Goal: Information Seeking & Learning: Learn about a topic

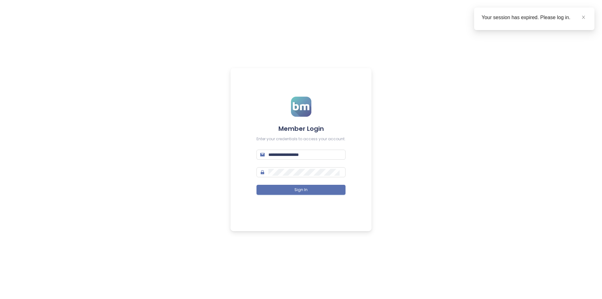
drag, startPoint x: 287, startPoint y: 164, endPoint x: 289, endPoint y: 161, distance: 3.5
click at [288, 162] on form "**********" at bounding box center [301, 150] width 89 height 106
click at [292, 156] on input "**********" at bounding box center [304, 154] width 73 height 7
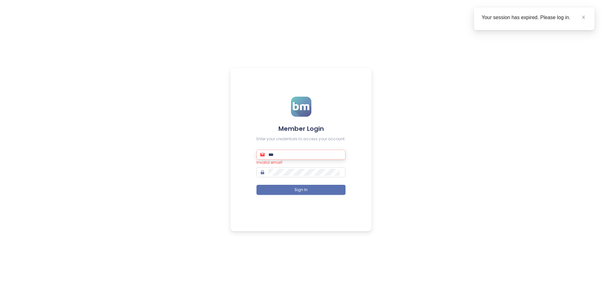
type input "**********"
click at [257, 185] on button "Sign In" at bounding box center [301, 190] width 89 height 10
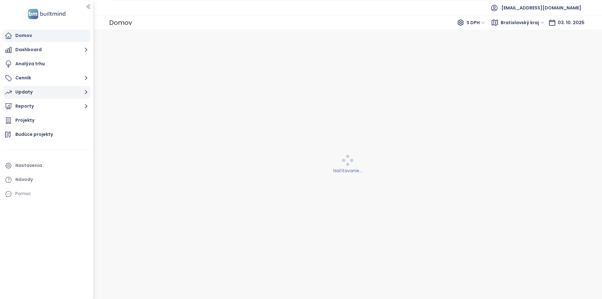
click at [48, 94] on button "Updaty" at bounding box center [46, 92] width 87 height 13
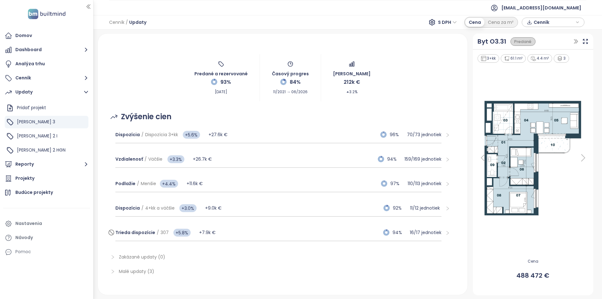
scroll to position [23, 0]
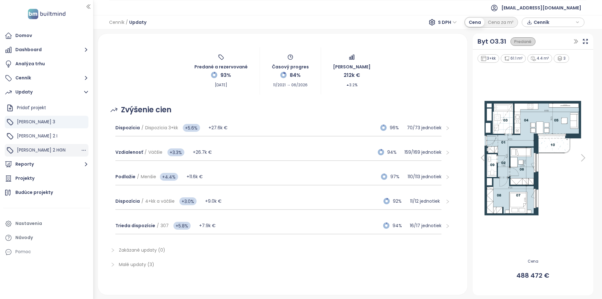
click at [39, 150] on span "[PERSON_NAME] 2 HGN" at bounding box center [41, 150] width 49 height 6
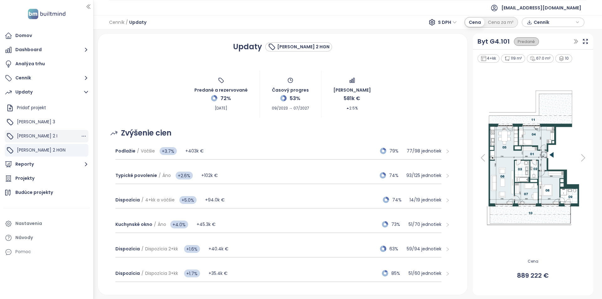
click at [37, 139] on div "[PERSON_NAME] 2 I" at bounding box center [47, 136] width 84 height 13
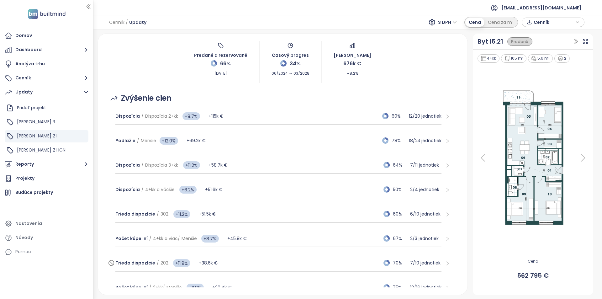
scroll to position [121, 0]
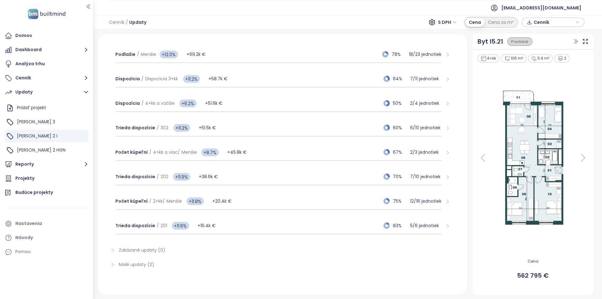
click at [401, 156] on icon at bounding box center [483, 157] width 13 height 13
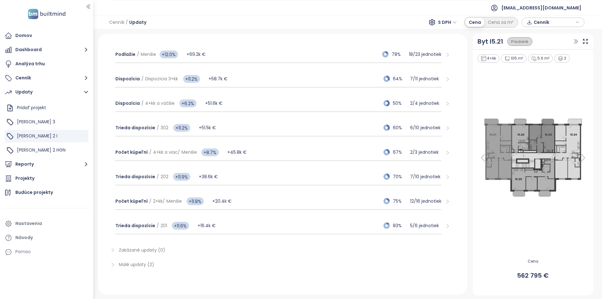
click at [401, 158] on icon at bounding box center [483, 157] width 13 height 13
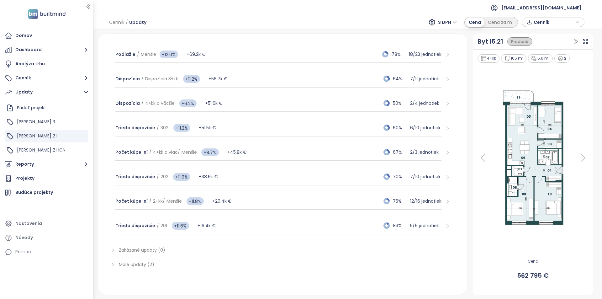
click at [319, 268] on div "Malé updaty (2)" at bounding box center [282, 264] width 355 height 14
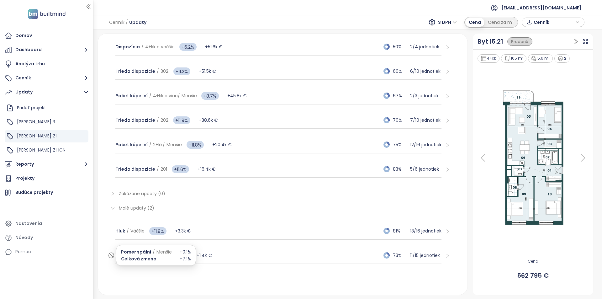
scroll to position [115, 0]
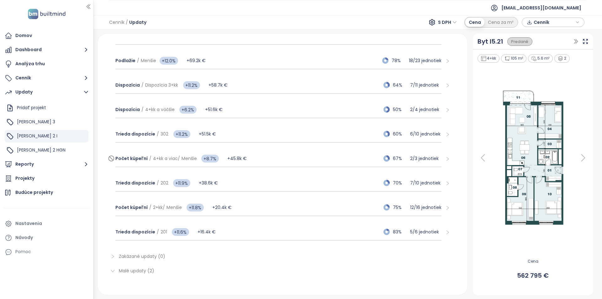
click at [321, 158] on div "Počet kúpeľní / 4+kk a viac / Menšie +8.7% +45.8k € 67% 2 / 3 jednotiek" at bounding box center [278, 158] width 326 height 17
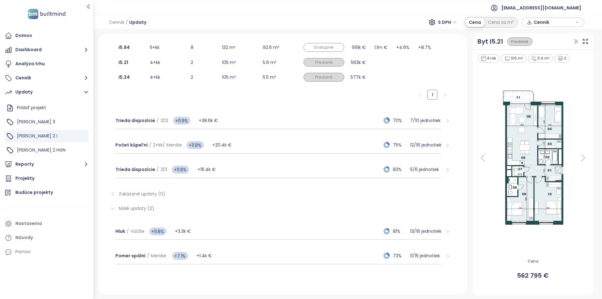
scroll to position [263, 0]
click at [252, 146] on div "Počet kúpeľní / 2+kk / Menšie +11.8% +20.4k € 75% 12 / 16 jednotiek" at bounding box center [278, 144] width 326 height 17
